Goal: Task Accomplishment & Management: Manage account settings

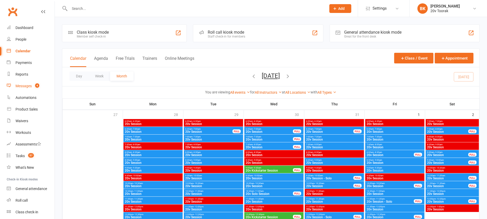
click at [23, 84] on link "Messages 4" at bounding box center [31, 86] width 48 height 12
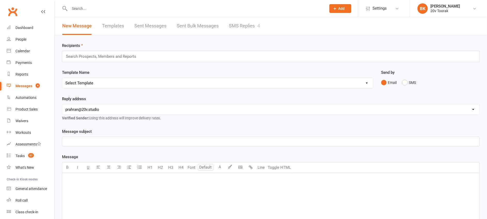
click at [237, 28] on link "SMS Replies 4" at bounding box center [244, 26] width 31 height 18
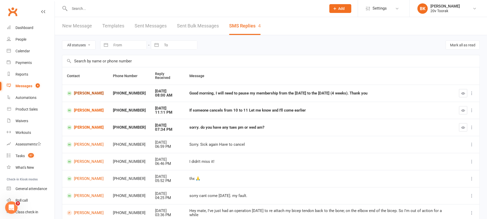
click at [94, 91] on link "[PERSON_NAME]" at bounding box center [85, 93] width 37 height 5
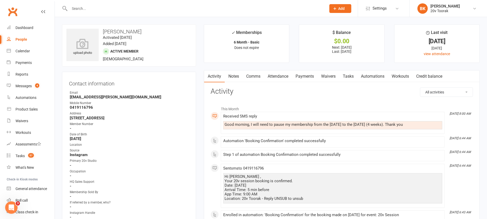
click at [308, 77] on link "Payments" at bounding box center [305, 76] width 26 height 12
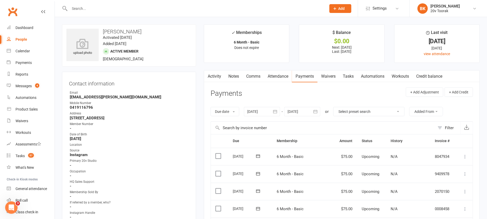
click at [251, 78] on link "Comms" at bounding box center [253, 76] width 21 height 12
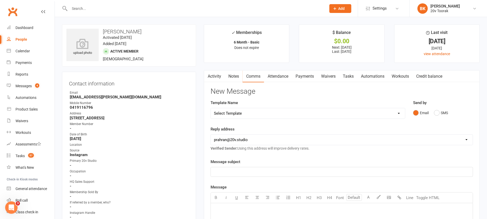
click at [212, 73] on link "Activity" at bounding box center [214, 76] width 21 height 12
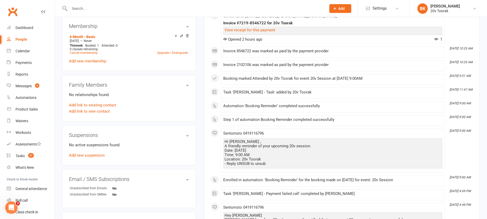
scroll to position [330, 0]
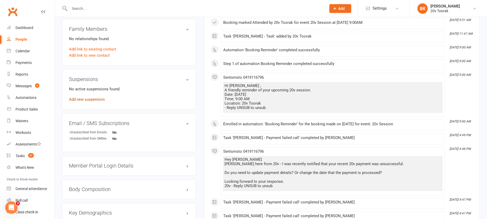
click at [97, 102] on link "Add new suspension" at bounding box center [87, 99] width 36 height 5
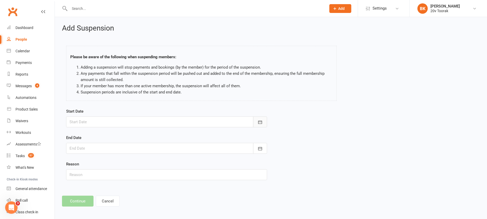
click at [259, 120] on icon "button" at bounding box center [260, 121] width 5 height 5
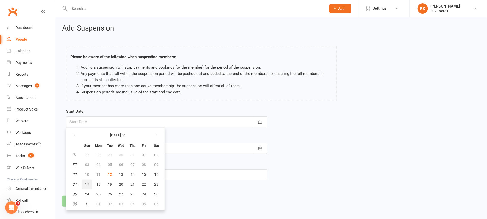
click at [88, 184] on span "17" at bounding box center [87, 184] width 4 height 4
type input "[DATE]"
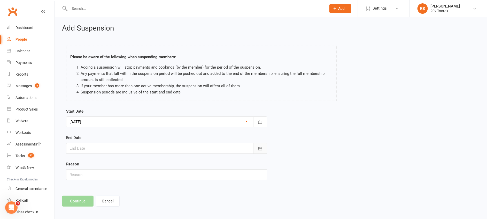
click at [265, 146] on button "button" at bounding box center [260, 148] width 14 height 11
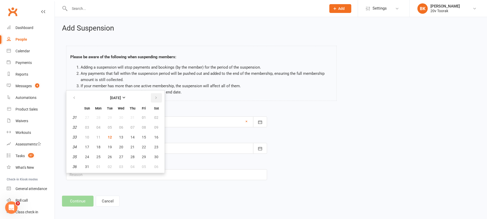
click at [157, 97] on icon "button" at bounding box center [156, 98] width 4 height 4
click at [89, 136] on span "14" at bounding box center [87, 137] width 4 height 4
type input "[DATE]"
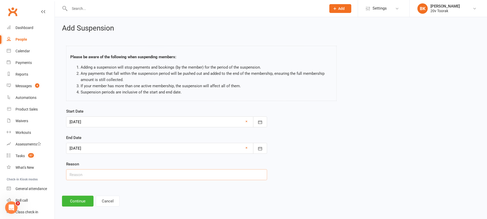
click at [91, 172] on input "text" at bounding box center [166, 174] width 201 height 11
type input "Travel"
click at [80, 207] on div "Add Suspension Please be aware of the following when suspending members: Adding…" at bounding box center [271, 115] width 433 height 197
click at [80, 205] on button "Continue" at bounding box center [78, 200] width 32 height 11
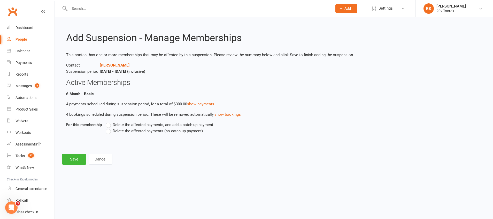
click at [154, 130] on span "Delete the affected payments (no catch-up payment)" at bounding box center [158, 130] width 90 height 5
click at [109, 128] on input "Delete the affected payments (no catch-up payment)" at bounding box center [107, 128] width 3 height 0
click at [76, 159] on button "Save" at bounding box center [74, 159] width 24 height 11
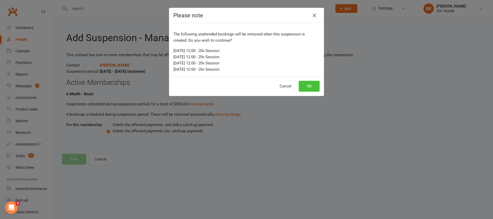
click at [304, 86] on button "OK" at bounding box center [309, 86] width 21 height 11
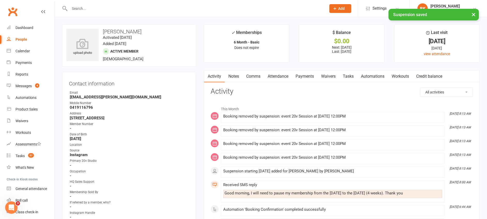
click at [256, 78] on link "Comms" at bounding box center [253, 76] width 21 height 12
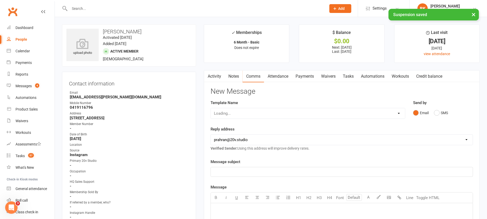
click at [434, 108] on div "Email SMS" at bounding box center [443, 113] width 60 height 10
click at [439, 115] on button "SMS" at bounding box center [441, 113] width 14 height 10
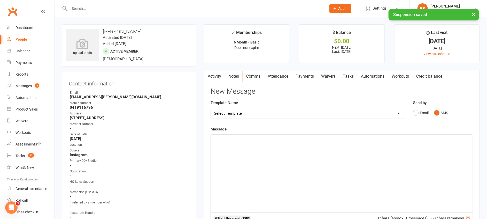
click at [434, 141] on p "﻿" at bounding box center [342, 139] width 256 height 6
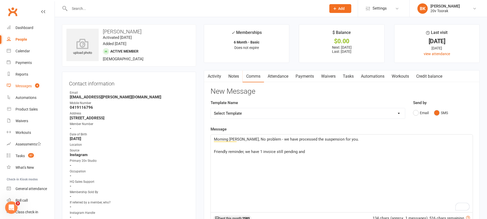
click at [32, 87] on div "Messages" at bounding box center [24, 86] width 16 height 4
click at [316, 149] on p "Friendly reminder, we have 1 invoice still pending and" at bounding box center [342, 151] width 256 height 6
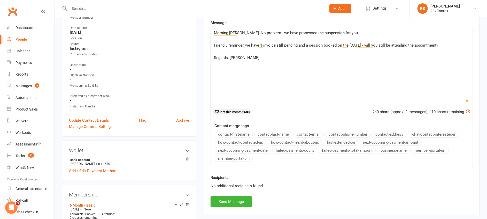
scroll to position [107, 0]
click at [223, 201] on button "Send Message" at bounding box center [231, 200] width 41 height 11
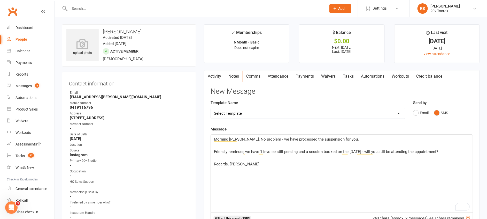
click at [354, 79] on link "Tasks" at bounding box center [348, 76] width 18 height 12
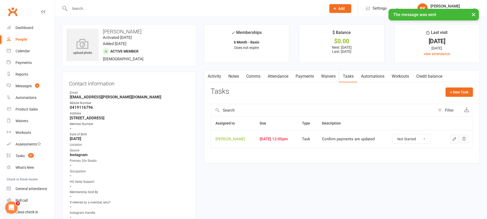
click at [427, 133] on td "Not Started In Progress Waiting Complete" at bounding box center [415, 139] width 55 height 18
click at [427, 139] on select "Not Started In Progress Waiting Complete" at bounding box center [412, 138] width 38 height 9
click at [394, 134] on select "Not Started In Progress Waiting Complete" at bounding box center [412, 138] width 38 height 9
select select "unstarted"
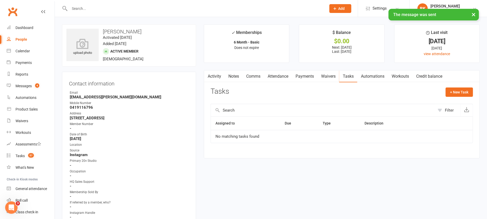
click at [463, 97] on div "+ New Task" at bounding box center [459, 93] width 27 height 12
click at [464, 96] on button "+ New Task" at bounding box center [459, 91] width 27 height 9
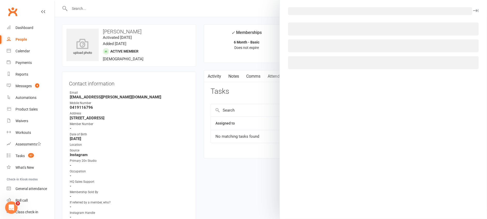
select select "46005"
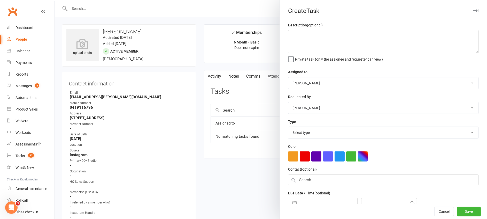
click at [362, 27] on div "Description (optional) Private task (only the assignee and requester can view)" at bounding box center [383, 42] width 191 height 40
click at [361, 29] on div "Description (optional) Private task (only the assignee and requester can view)" at bounding box center [383, 42] width 191 height 40
click at [357, 32] on textarea at bounding box center [383, 41] width 191 height 23
type textarea "Still 1 pending invoice"
click at [304, 131] on select "Select type Call Call - to book trial Confirm session attendance Confirm trial …" at bounding box center [384, 132] width 190 height 11
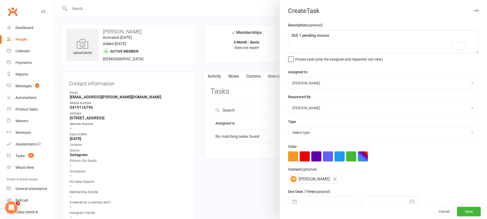
select select "22772"
click at [289, 127] on select "Select type Call Call - to book trial Confirm session attendance Confirm trial …" at bounding box center [384, 132] width 190 height 11
click at [293, 196] on div "Navigate forward to interact with the calendar and select a date. Press the que…" at bounding box center [323, 201] width 70 height 11
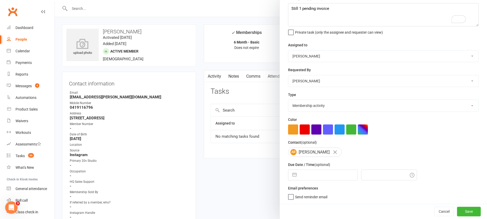
click at [293, 181] on div "Description (optional) Still 1 pending invoice Private task (only the assignee …" at bounding box center [383, 99] width 207 height 209
click at [293, 177] on button "button" at bounding box center [294, 175] width 9 height 10
select select "6"
select select "2025"
select select "7"
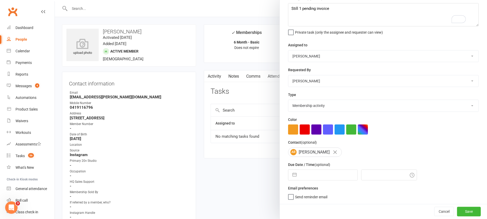
select select "2025"
select select "8"
select select "2025"
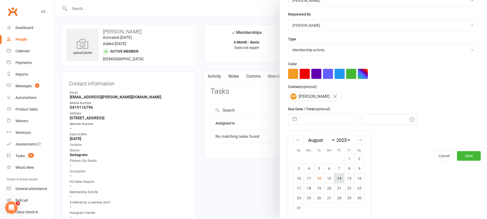
click at [339, 179] on td "14" at bounding box center [339, 178] width 10 height 10
type input "[DATE]"
type input "8:15am"
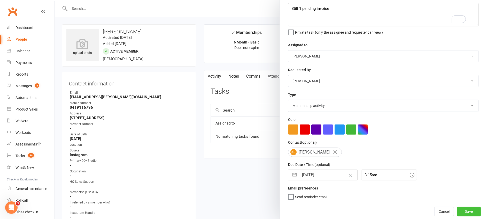
click at [457, 208] on button "Save" at bounding box center [469, 211] width 24 height 9
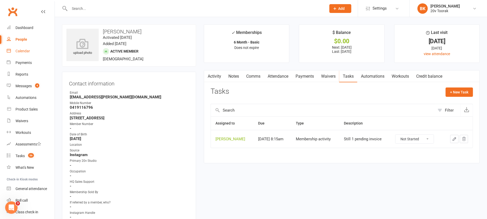
click at [26, 50] on div "Calendar" at bounding box center [23, 51] width 14 height 4
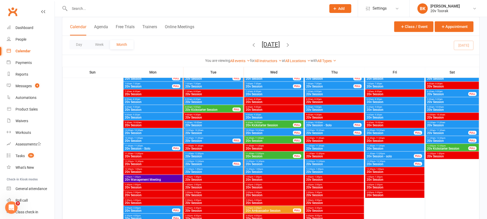
scroll to position [503, 0]
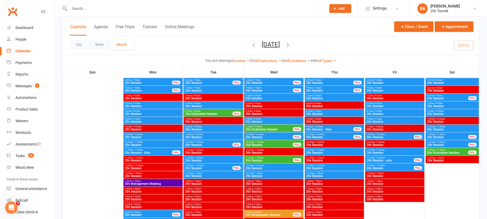
click at [204, 128] on span "20v Session" at bounding box center [213, 129] width 57 height 3
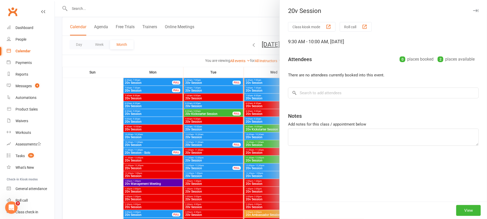
click at [204, 128] on div at bounding box center [271, 109] width 433 height 219
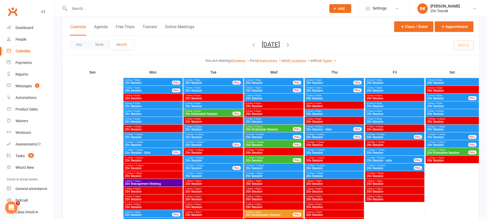
click at [208, 134] on span "10:00am - 10:30am" at bounding box center [213, 134] width 57 height 2
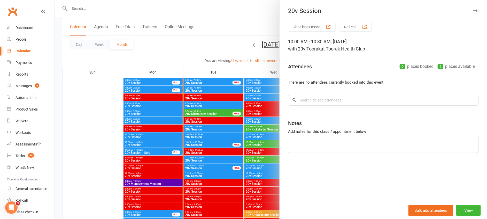
click at [208, 134] on div at bounding box center [271, 109] width 433 height 219
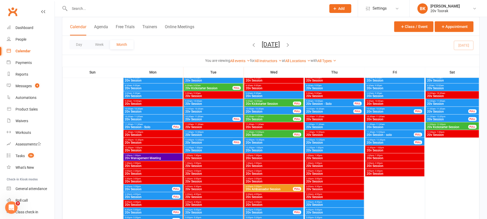
scroll to position [528, 0]
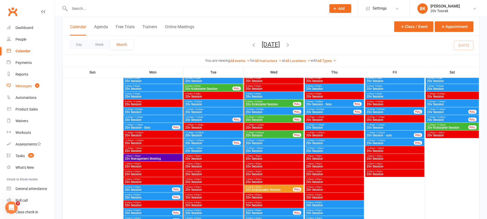
click at [28, 85] on div "Messages" at bounding box center [24, 86] width 16 height 4
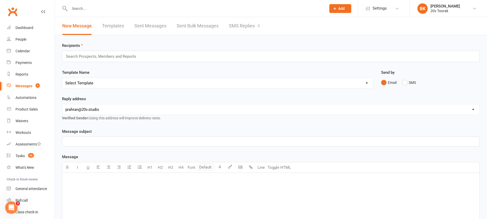
click at [271, 27] on div "New Message Templates Sent Messages Sent Bulk Messages SMS Replies 4" at bounding box center [271, 26] width 433 height 18
click at [227, 24] on div "New Message Templates Sent Messages Sent Bulk Messages SMS Replies 4" at bounding box center [161, 26] width 213 height 18
click at [244, 24] on link "SMS Replies 4" at bounding box center [244, 26] width 31 height 18
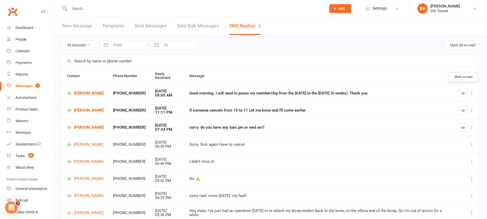
click at [462, 89] on button "button" at bounding box center [463, 93] width 8 height 8
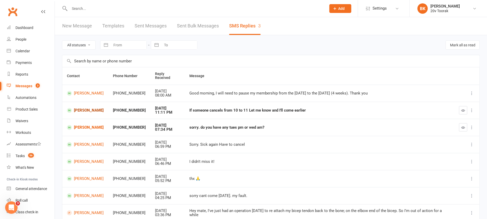
click at [92, 108] on link "[PERSON_NAME]" at bounding box center [85, 110] width 37 height 5
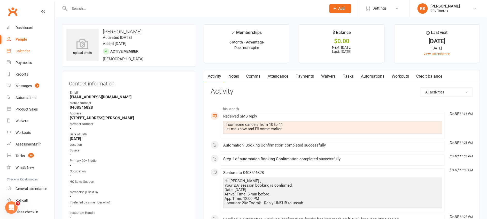
click at [16, 52] on div "Calendar" at bounding box center [23, 51] width 14 height 4
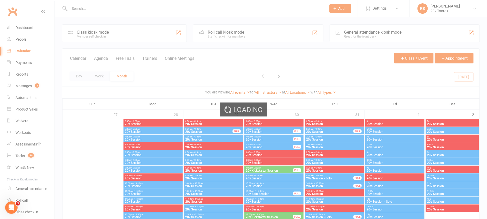
click at [28, 87] on div "Loading" at bounding box center [243, 109] width 487 height 219
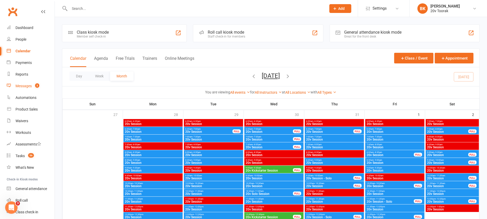
click at [22, 88] on div "Messages" at bounding box center [24, 86] width 16 height 4
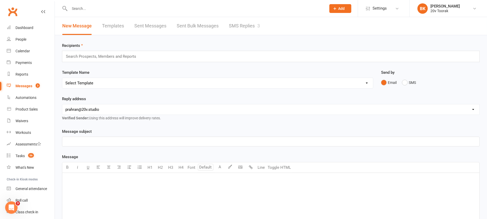
click at [251, 32] on link "SMS Replies 3" at bounding box center [244, 26] width 31 height 18
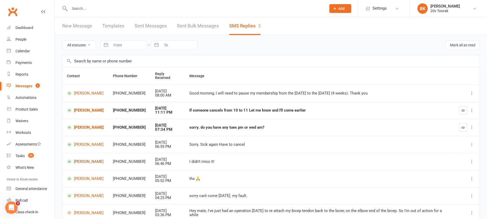
click at [87, 159] on link "[PERSON_NAME]" at bounding box center [85, 161] width 37 height 5
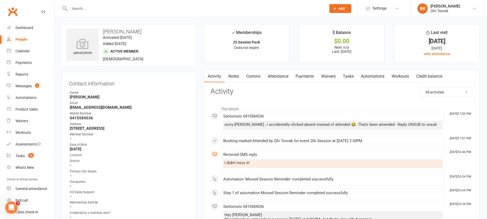
click at [352, 78] on link "Tasks" at bounding box center [348, 76] width 18 height 12
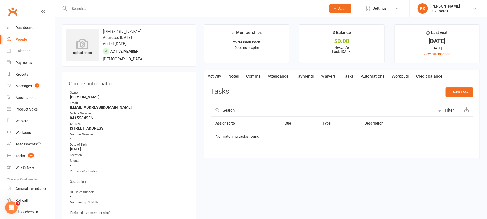
click at [244, 76] on link "Comms" at bounding box center [253, 76] width 21 height 12
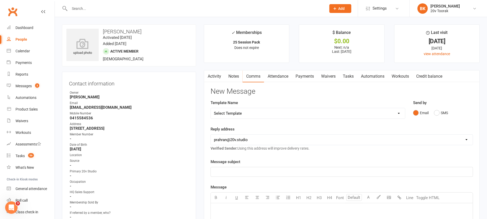
click at [226, 76] on link "Notes" at bounding box center [234, 76] width 18 height 12
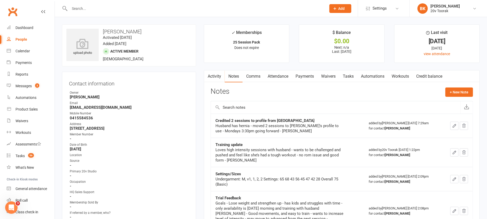
click at [210, 77] on button "button" at bounding box center [207, 76] width 6 height 12
click at [216, 79] on link "Activity" at bounding box center [214, 76] width 21 height 12
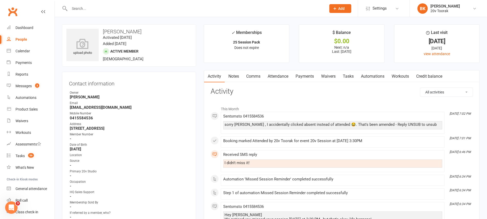
click at [288, 81] on link "Attendance" at bounding box center [278, 76] width 28 height 12
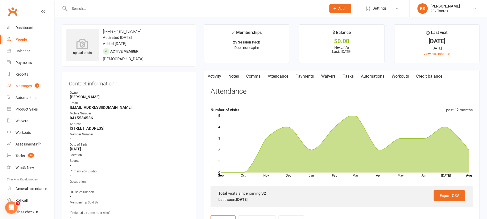
click at [24, 86] on div "Messages" at bounding box center [24, 86] width 16 height 4
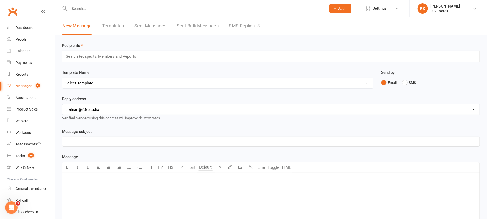
click at [240, 25] on link "SMS Replies 3" at bounding box center [244, 26] width 31 height 18
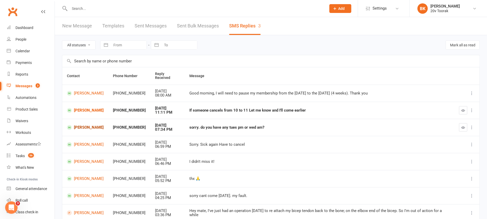
click at [85, 125] on link "[PERSON_NAME]" at bounding box center [85, 127] width 37 height 5
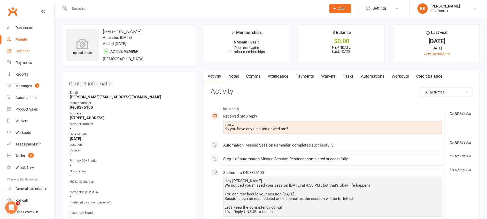
click at [24, 52] on div "Calendar" at bounding box center [23, 51] width 14 height 4
click at [251, 77] on link "Comms" at bounding box center [253, 76] width 21 height 12
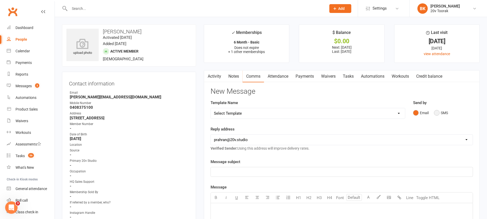
click at [446, 112] on button "SMS" at bounding box center [441, 113] width 14 height 10
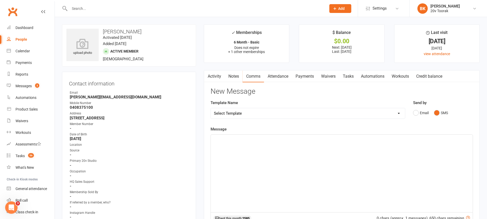
click at [420, 142] on p "﻿" at bounding box center [342, 139] width 256 height 6
click at [223, 137] on span "Mornign [PERSON_NAME]," at bounding box center [237, 139] width 46 height 5
click at [246, 147] on span "We have 4:30 or 5pm this arvo?" at bounding box center [241, 145] width 54 height 5
click at [246, 147] on span "We have 4:30 or 5 pm this arvo?" at bounding box center [241, 145] width 55 height 5
click at [251, 157] on div "Morning [PERSON_NAME], We have 4:30 or 5 pm this arvo? ﻿" at bounding box center [342, 173] width 262 height 78
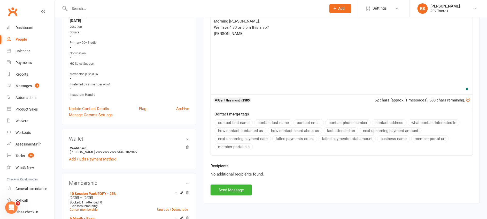
scroll to position [122, 0]
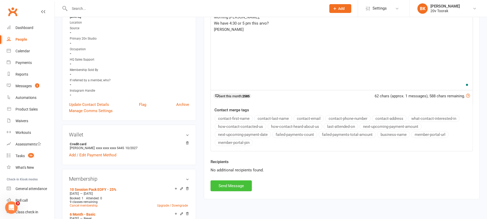
click at [230, 185] on button "Send Message" at bounding box center [231, 185] width 41 height 11
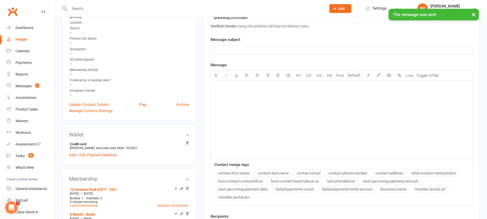
scroll to position [0, 0]
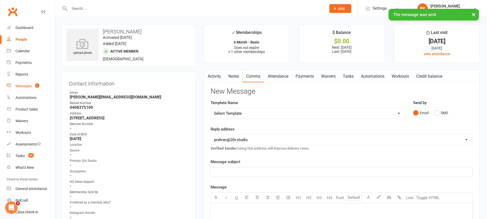
click at [27, 87] on div "Messages" at bounding box center [24, 86] width 16 height 4
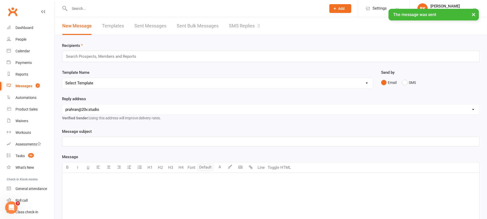
click at [268, 26] on div "New Message Templates Sent Messages Sent Bulk Messages SMS Replies 3" at bounding box center [161, 26] width 213 height 18
click at [257, 26] on link "SMS Replies 3" at bounding box center [244, 26] width 31 height 18
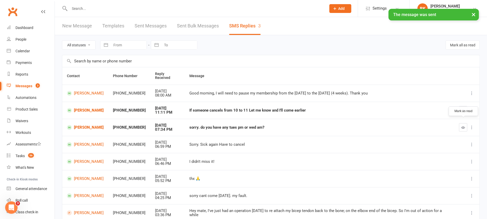
click at [464, 125] on icon "button" at bounding box center [464, 127] width 4 height 4
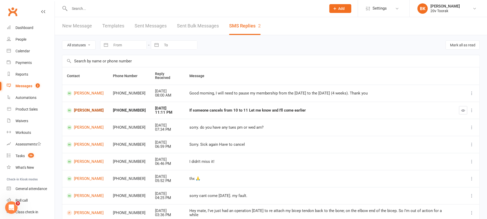
click at [90, 108] on link "[PERSON_NAME]" at bounding box center [85, 110] width 37 height 5
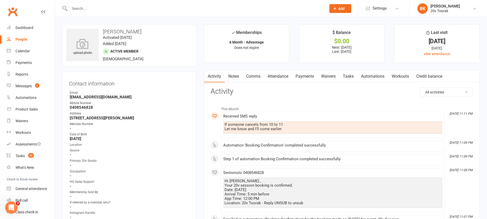
click at [232, 70] on link "Notes" at bounding box center [234, 76] width 18 height 12
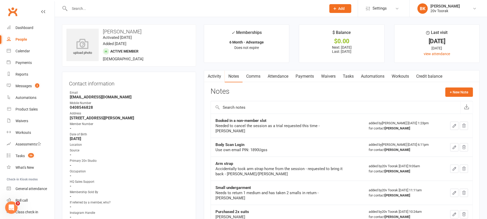
click at [361, 80] on link "Automations" at bounding box center [373, 76] width 31 height 12
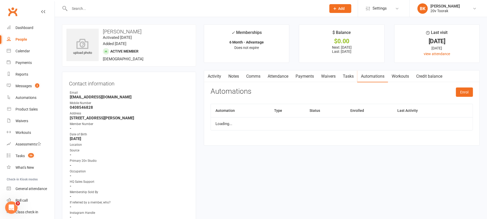
click at [356, 78] on link "Tasks" at bounding box center [348, 76] width 18 height 12
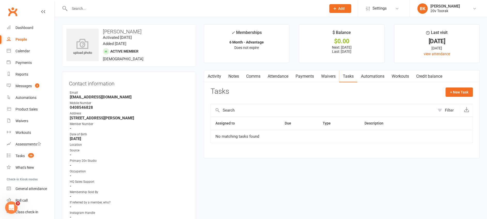
click at [284, 75] on link "Attendance" at bounding box center [278, 76] width 28 height 12
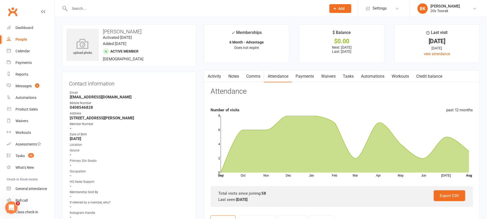
click at [217, 77] on link "Activity" at bounding box center [214, 76] width 21 height 12
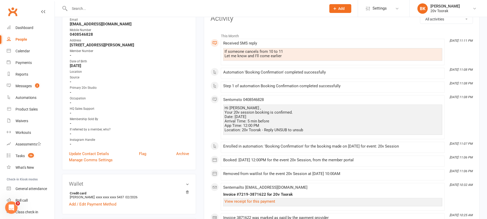
scroll to position [73, 0]
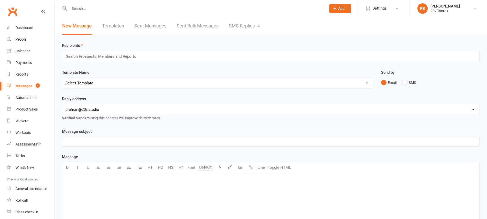
click at [245, 27] on link "SMS Replies 4" at bounding box center [244, 26] width 31 height 18
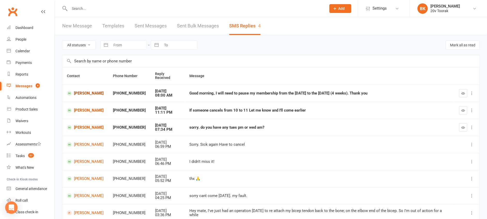
click at [92, 91] on link "[PERSON_NAME]" at bounding box center [85, 93] width 37 height 5
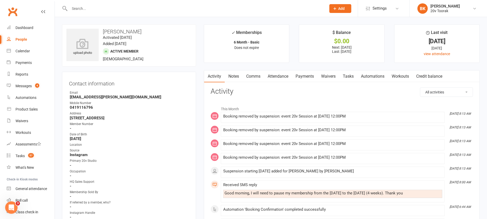
click at [283, 76] on link "Attendance" at bounding box center [278, 76] width 28 height 12
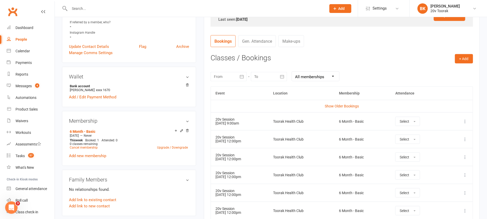
scroll to position [180, 0]
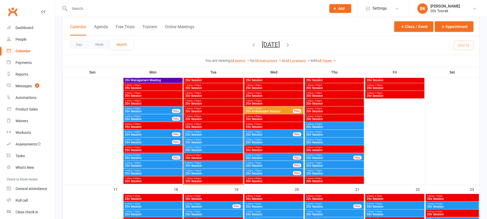
scroll to position [606, 0]
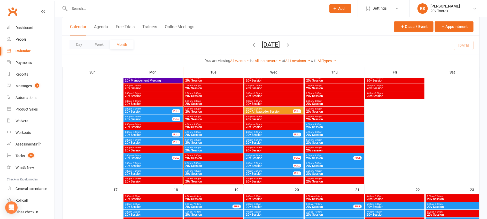
click at [216, 150] on span "20v Session" at bounding box center [213, 150] width 57 height 3
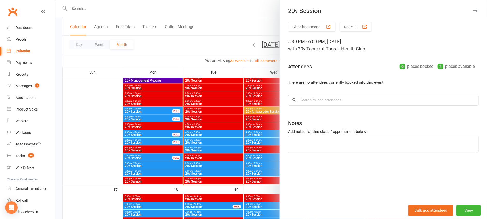
click at [208, 149] on div at bounding box center [271, 109] width 433 height 219
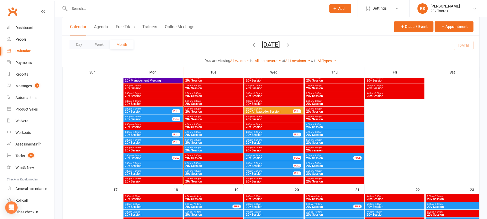
click at [202, 143] on span "20v Session" at bounding box center [213, 142] width 57 height 3
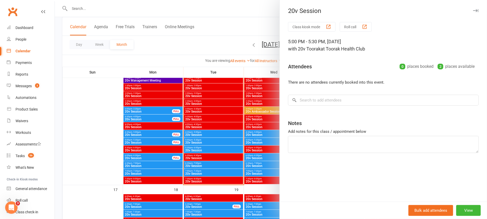
click at [202, 143] on div at bounding box center [271, 109] width 433 height 219
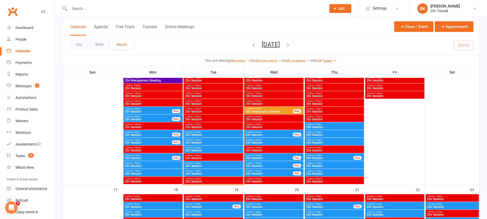
click at [200, 132] on span "- 5:00pm" at bounding box center [197, 132] width 9 height 2
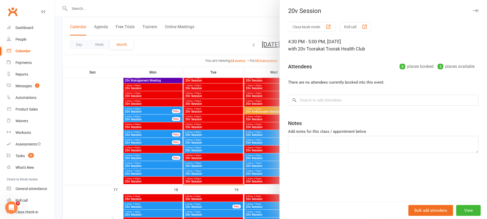
click at [200, 132] on div at bounding box center [271, 109] width 433 height 219
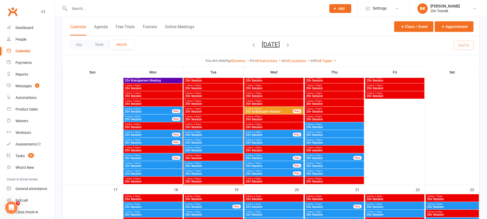
click at [201, 163] on span "- 7:00pm" at bounding box center [197, 163] width 9 height 2
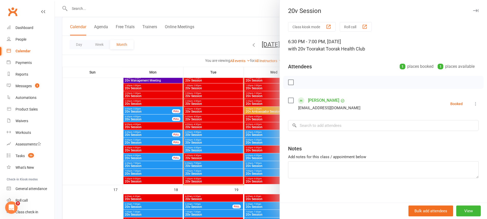
click at [201, 163] on div at bounding box center [271, 109] width 433 height 219
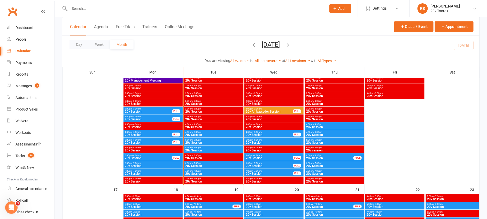
click at [204, 171] on span "7:00pm - 7:30pm" at bounding box center [213, 171] width 57 height 2
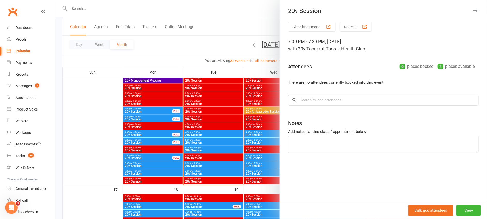
click at [204, 171] on div at bounding box center [271, 109] width 433 height 219
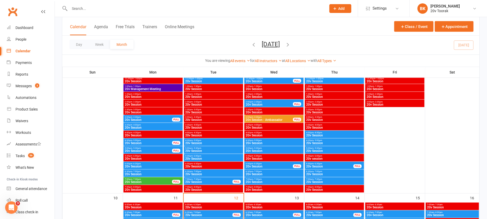
scroll to position [376, 0]
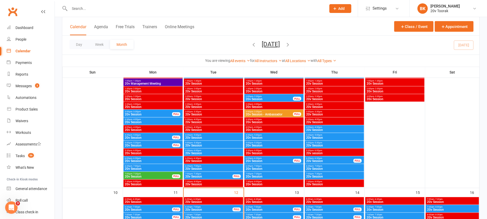
click at [207, 173] on span "7:00pm - 7:30pm" at bounding box center [209, 174] width 48 height 2
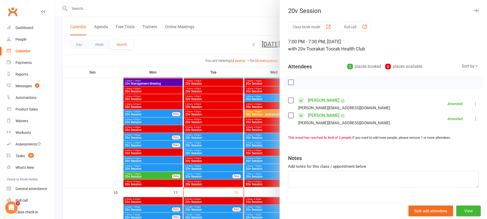
click at [207, 173] on div at bounding box center [271, 109] width 433 height 219
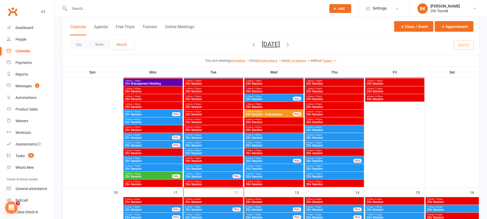
click at [215, 167] on span "20v Session" at bounding box center [213, 168] width 57 height 3
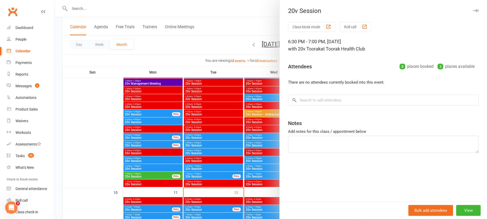
click at [215, 167] on div at bounding box center [271, 109] width 433 height 219
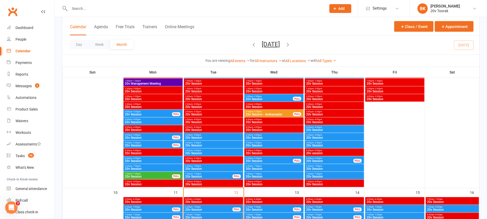
click at [202, 150] on span "5:30pm - 6:00pm" at bounding box center [213, 150] width 57 height 2
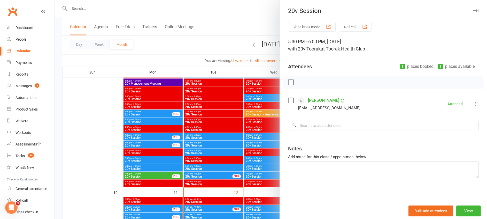
click at [202, 150] on div at bounding box center [271, 109] width 433 height 219
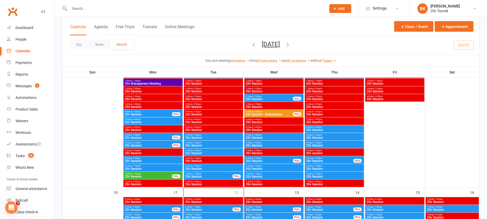
click at [212, 142] on span "5:00pm - 5:30pm" at bounding box center [213, 143] width 57 height 2
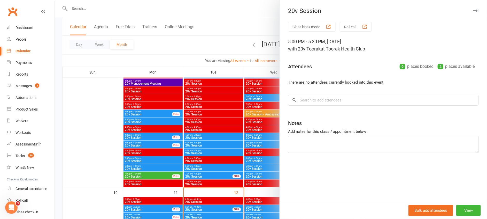
click at [212, 142] on div at bounding box center [271, 109] width 433 height 219
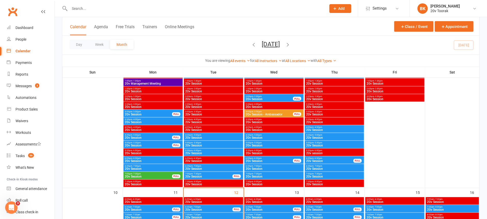
click at [202, 131] on span "20v Session" at bounding box center [213, 130] width 57 height 3
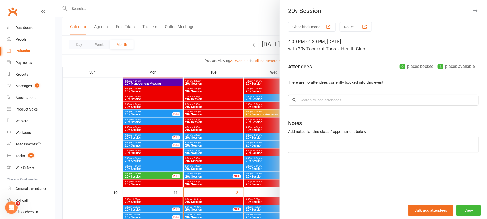
click at [198, 130] on div at bounding box center [271, 109] width 433 height 219
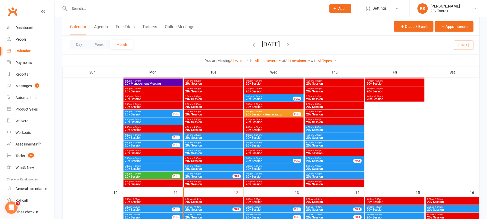
click at [205, 137] on span "20v Session" at bounding box center [213, 137] width 57 height 3
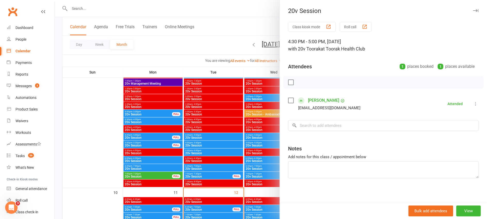
click at [205, 137] on div at bounding box center [271, 109] width 433 height 219
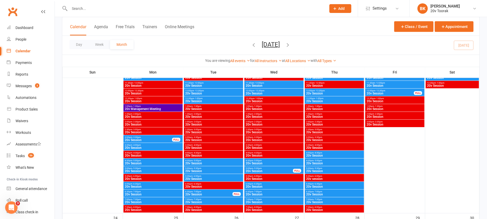
scroll to position [840, 0]
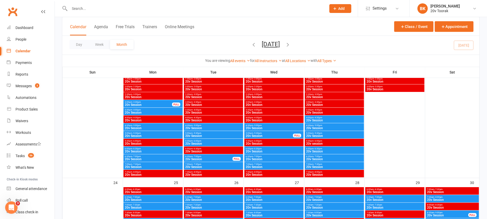
click at [205, 157] on span "6:30pm - 7:00pm" at bounding box center [209, 156] width 48 height 2
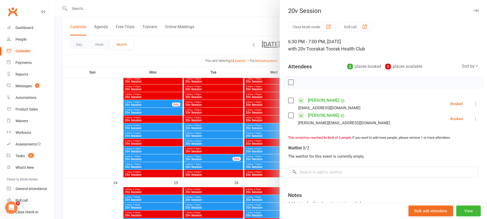
click at [205, 157] on div at bounding box center [271, 109] width 433 height 219
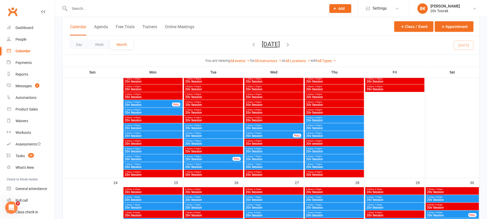
click at [209, 165] on span "7:00pm - 7:30pm" at bounding box center [213, 164] width 57 height 2
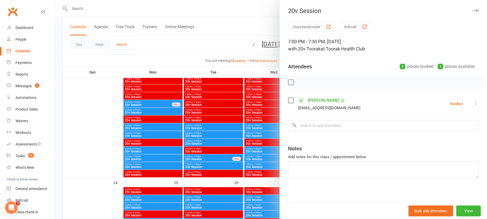
click at [209, 165] on div at bounding box center [271, 109] width 433 height 219
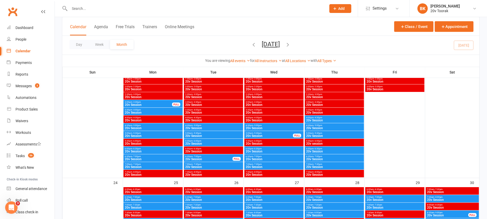
click at [205, 143] on span "20v Session" at bounding box center [213, 143] width 57 height 3
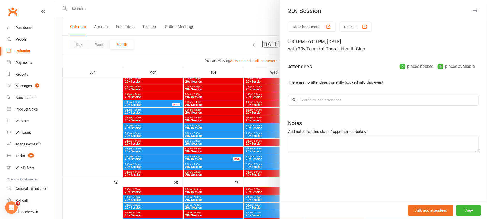
click at [205, 143] on div at bounding box center [271, 109] width 433 height 219
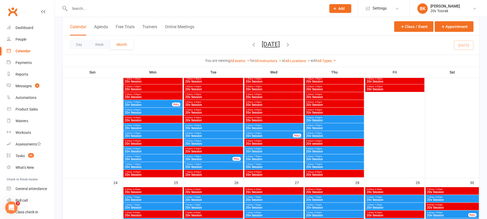
click at [213, 133] on span "5:00pm - 5:30pm" at bounding box center [213, 133] width 57 height 2
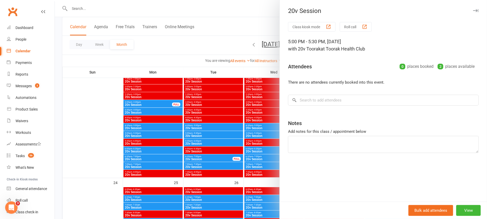
click at [213, 133] on div at bounding box center [271, 109] width 433 height 219
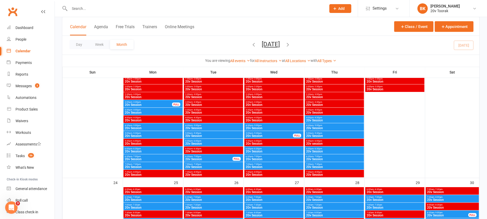
click at [207, 126] on span "20v Session" at bounding box center [213, 127] width 57 height 3
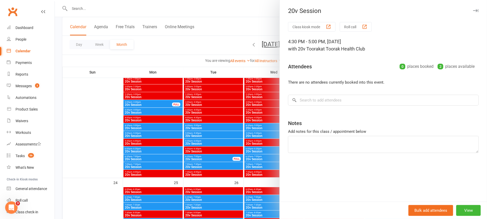
click at [207, 126] on div at bounding box center [271, 109] width 433 height 219
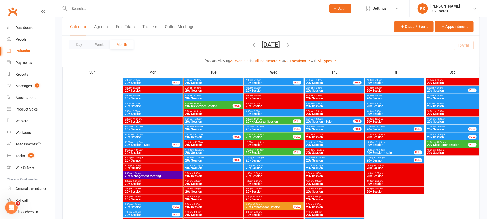
scroll to position [510, 0]
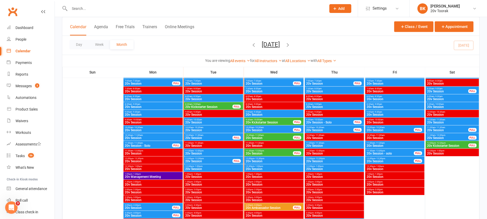
click at [272, 122] on span "20v Kickstarter Session" at bounding box center [270, 122] width 48 height 3
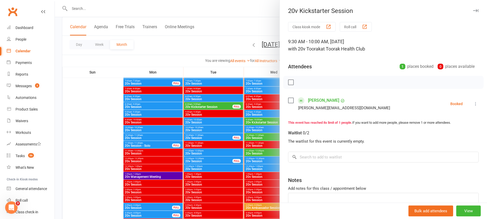
click at [257, 122] on div at bounding box center [271, 109] width 433 height 219
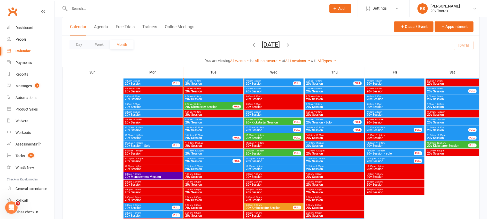
click at [265, 115] on span "20v Session" at bounding box center [274, 114] width 57 height 3
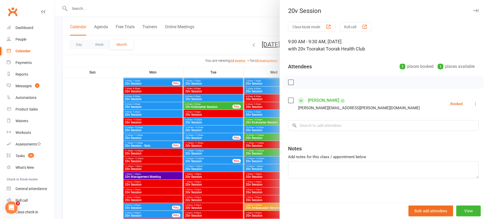
click at [265, 115] on div at bounding box center [271, 109] width 433 height 219
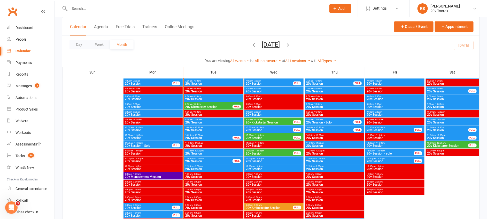
scroll to position [489, 0]
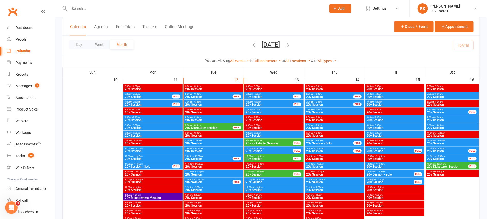
click at [269, 110] on span "7:30am - 8:00am" at bounding box center [274, 109] width 57 height 2
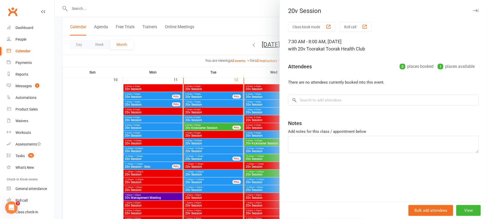
click at [262, 110] on div at bounding box center [271, 109] width 433 height 219
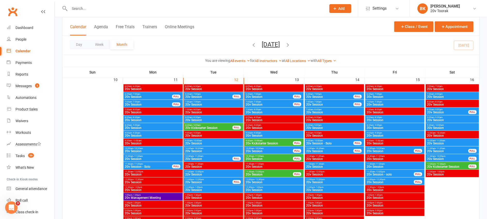
click at [223, 104] on span "20v Session" at bounding box center [213, 104] width 57 height 3
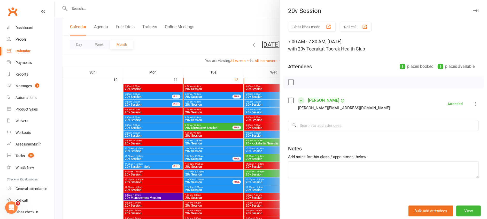
click at [223, 104] on div at bounding box center [271, 109] width 433 height 219
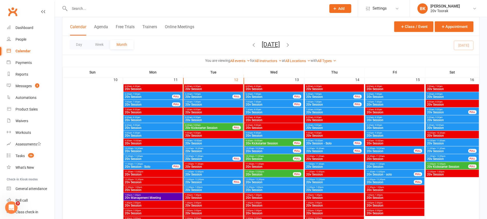
click at [209, 121] on span "20v Session" at bounding box center [213, 119] width 57 height 3
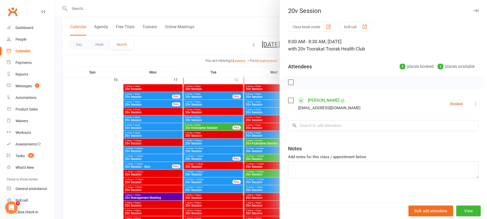
click at [209, 121] on div at bounding box center [271, 109] width 433 height 219
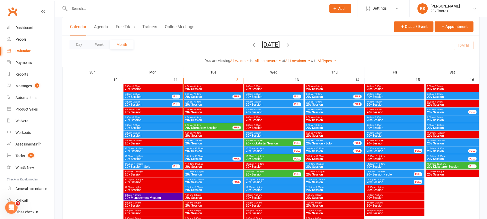
click at [216, 128] on span "20v Kickstarter Session" at bounding box center [209, 127] width 48 height 3
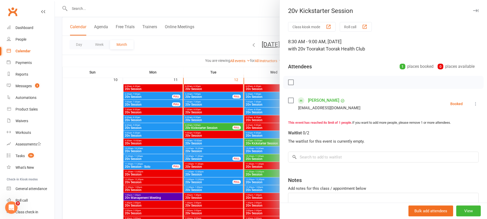
click at [216, 128] on div at bounding box center [271, 109] width 433 height 219
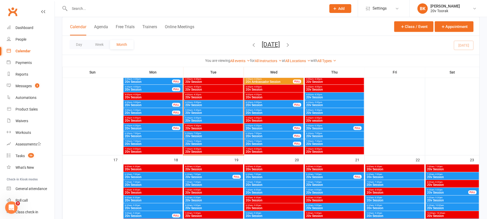
scroll to position [636, 0]
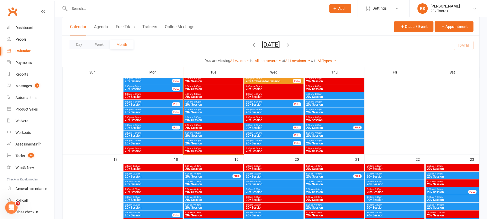
click at [170, 142] on span "20v Session" at bounding box center [153, 143] width 57 height 3
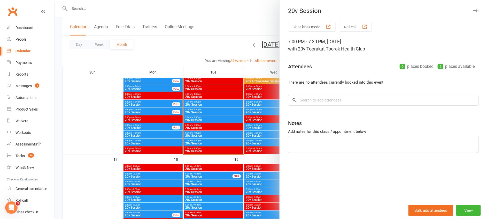
click at [170, 142] on div at bounding box center [271, 109] width 433 height 219
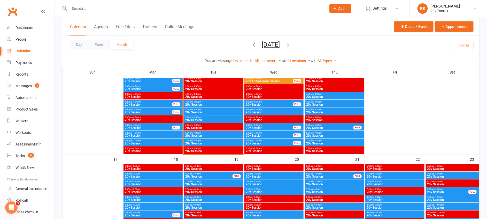
click at [156, 134] on span "6:30pm - 7:00pm" at bounding box center [153, 133] width 57 height 2
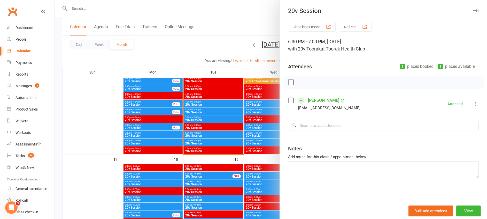
click at [156, 134] on div at bounding box center [271, 109] width 433 height 219
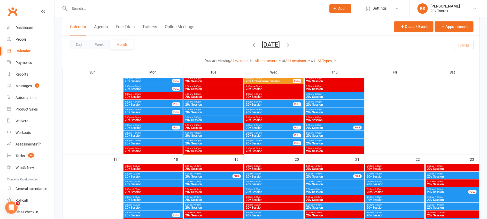
click at [169, 125] on span "6:00pm - 6:30pm" at bounding box center [149, 125] width 48 height 2
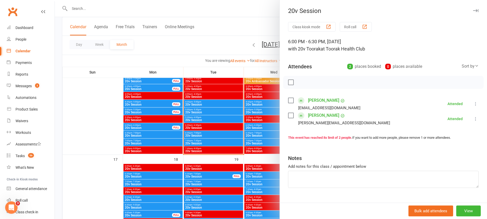
click at [169, 125] on div at bounding box center [271, 109] width 433 height 219
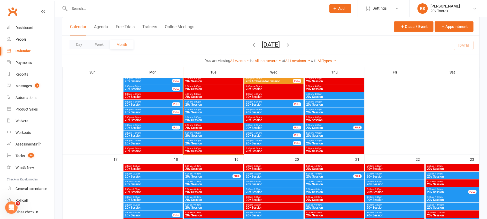
click at [150, 107] on div "5:00pm - 5:30pm 20v Session FULL" at bounding box center [153, 110] width 59 height 7
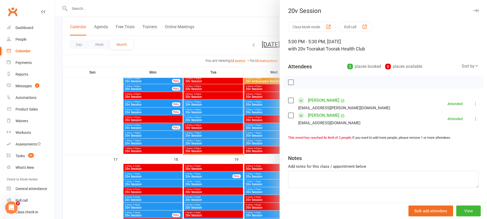
click at [150, 107] on div at bounding box center [271, 109] width 433 height 219
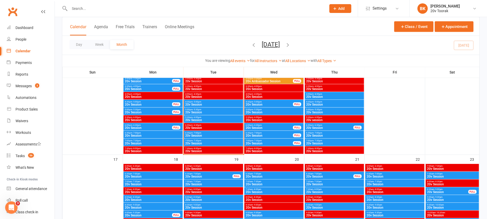
click at [160, 103] on span "4:30pm - 5:00pm" at bounding box center [149, 102] width 48 height 2
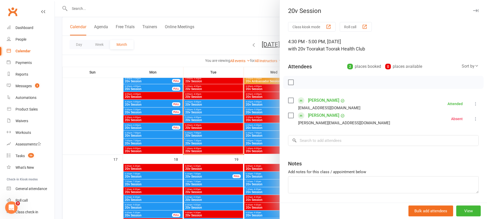
click at [160, 103] on div at bounding box center [271, 109] width 433 height 219
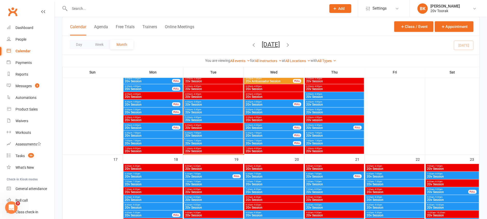
click at [147, 88] on span "20v Session" at bounding box center [149, 88] width 48 height 3
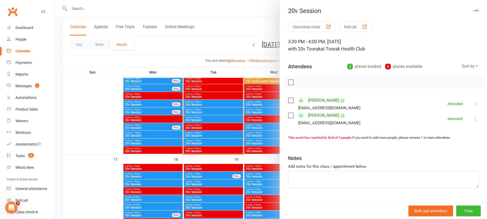
click at [147, 88] on div at bounding box center [271, 109] width 433 height 219
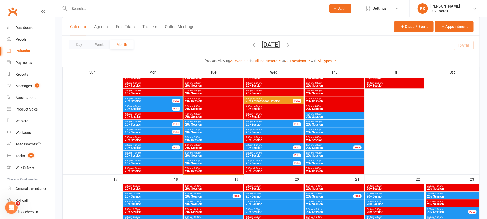
scroll to position [614, 0]
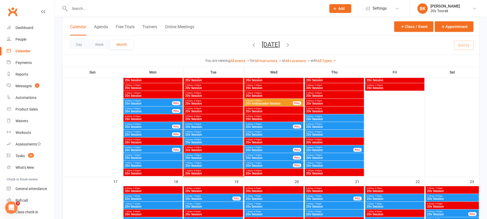
click at [151, 102] on span "20v Session" at bounding box center [149, 103] width 48 height 3
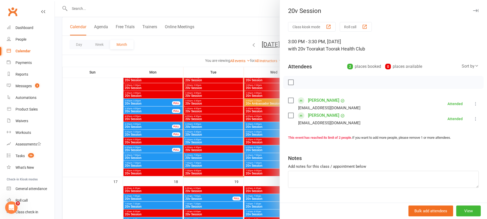
click at [151, 102] on div at bounding box center [271, 109] width 433 height 219
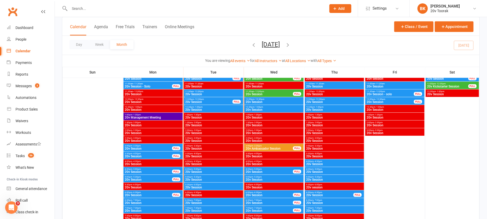
scroll to position [567, 0]
